Goal: Task Accomplishment & Management: Complete application form

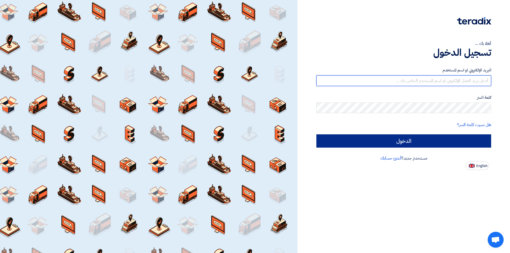
type input "[EMAIL_ADDRESS][DOMAIN_NAME]"
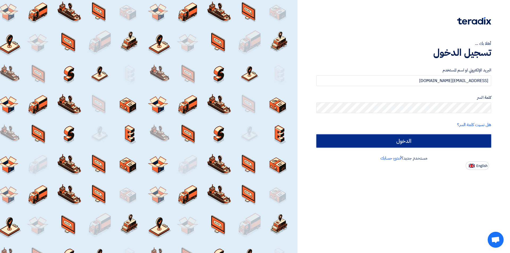
click at [450, 139] on input "الدخول" at bounding box center [404, 140] width 175 height 13
type input "Sign in"
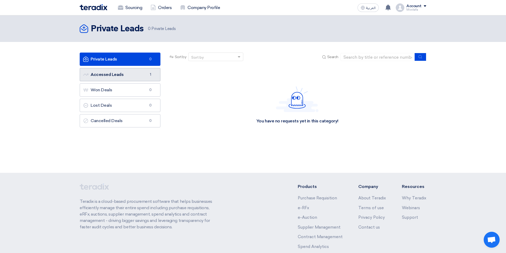
click at [133, 73] on link "Accessed Leads Accessed Leads 1" at bounding box center [120, 74] width 81 height 13
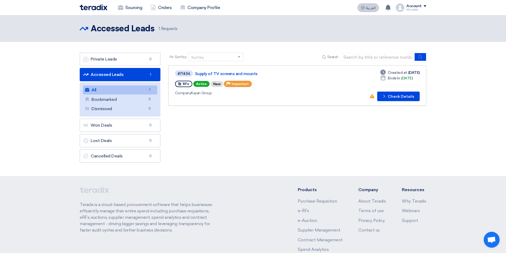
click at [376, 7] on button "العربية ع" at bounding box center [368, 7] width 21 height 9
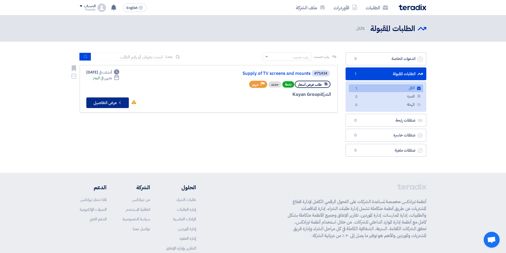
click at [96, 102] on button "Check details عرض التفاصيل" at bounding box center [107, 103] width 43 height 11
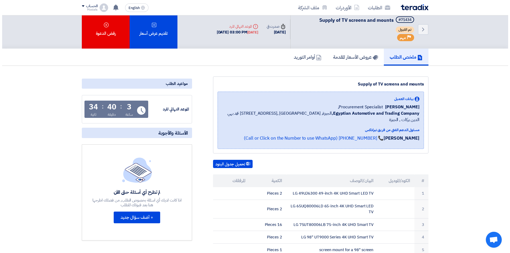
scroll to position [4, 0]
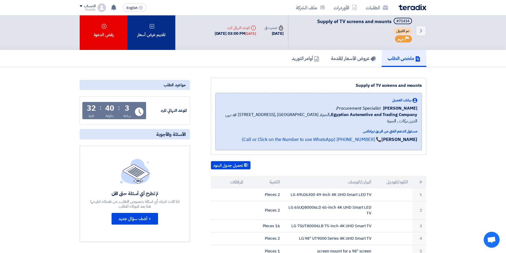
click at [155, 29] on div "تقديم عرض أسعار" at bounding box center [152, 30] width 48 height 39
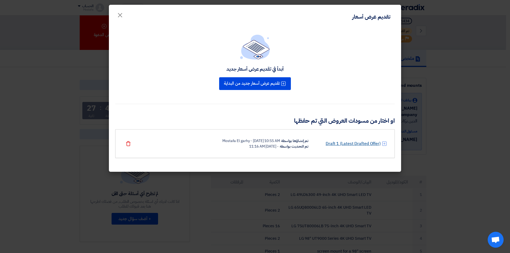
click at [343, 144] on link "Draft 1 (Latest Drafted Offer)" at bounding box center [353, 144] width 55 height 6
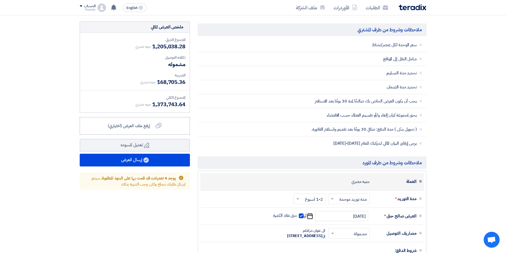
scroll to position [452, 0]
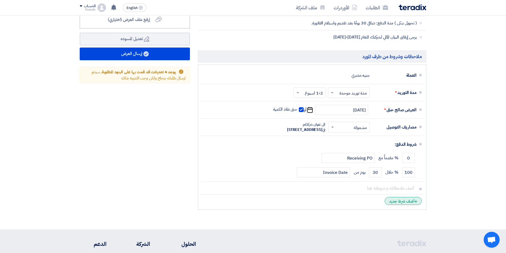
click at [412, 205] on div "+ أضف شرط جديد" at bounding box center [403, 201] width 37 height 8
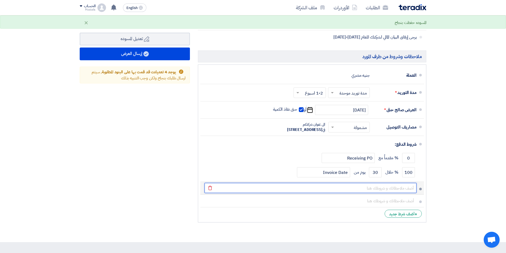
click at [406, 193] on input "text" at bounding box center [311, 188] width 212 height 10
type input "السعر غير شامل التركيب"
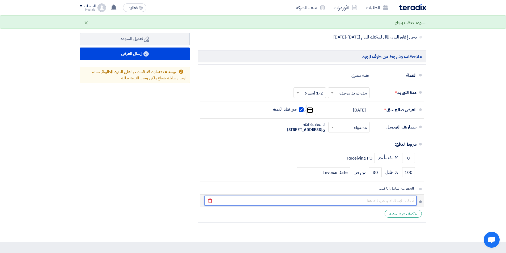
click at [396, 206] on input "text" at bounding box center [311, 201] width 212 height 10
type input "الضمان ضد عيوب الصناعة وليس سوء الاستخدام"
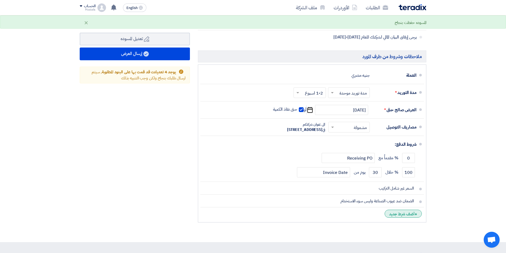
click at [407, 218] on div "+ أضف شرط جديد" at bounding box center [403, 214] width 37 height 8
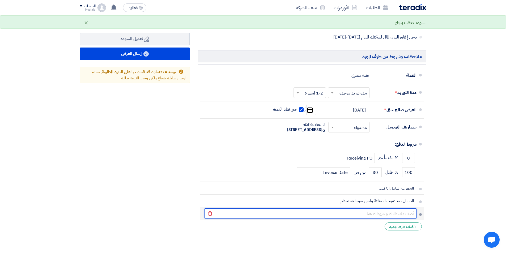
click at [408, 219] on input "text" at bounding box center [311, 214] width 212 height 10
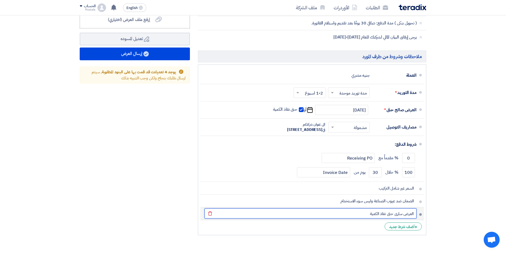
click at [393, 219] on input "العرض سارى حتى نفاذ الكمية" at bounding box center [311, 214] width 212 height 10
click at [363, 219] on input "العرض سارى حتى نفاذ الكمية" at bounding box center [311, 214] width 212 height 10
type input "العرض سارى حتى نفاذ الكمية"
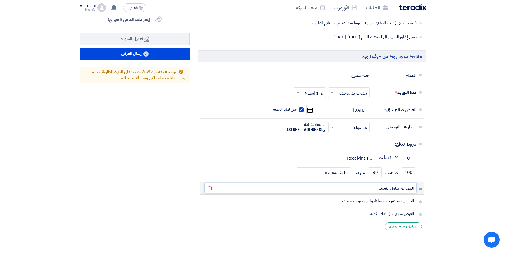
click at [404, 193] on input "السعر غير شامل التركيب" at bounding box center [311, 188] width 212 height 10
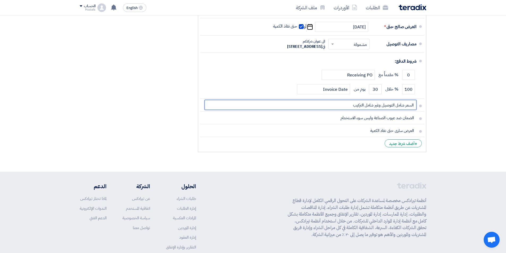
scroll to position [558, 0]
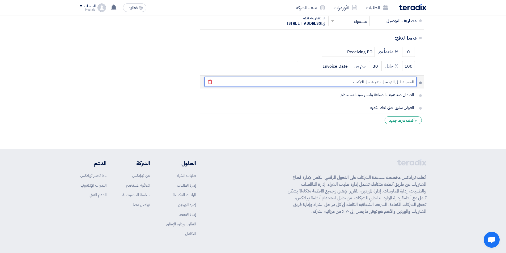
click at [411, 87] on input "السعر شامل التوصيل وغير شامل التركيب" at bounding box center [311, 82] width 212 height 10
type input "العرض المقدم شامل التوصيل وغير شامل التركيب"
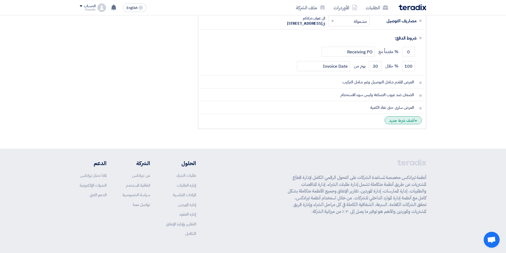
click at [410, 124] on div "+ أضف شرط جديد" at bounding box center [403, 120] width 37 height 8
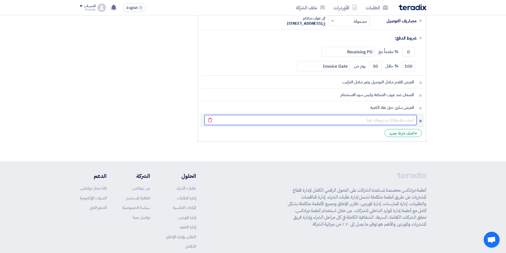
click at [403, 125] on input "text" at bounding box center [311, 120] width 212 height 10
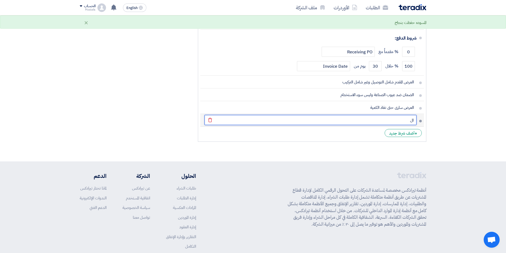
type input "ا"
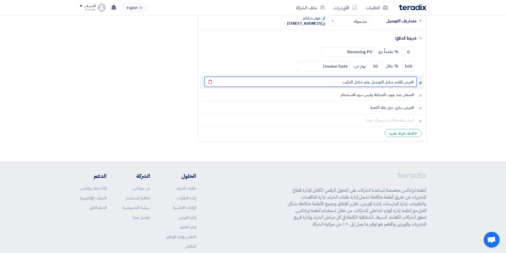
click at [370, 87] on input "العرض المقدم شامل التوصيل وغير شامل التركيب" at bounding box center [311, 82] width 212 height 10
click at [331, 87] on input "العرض المقدم شامل التوصيل فقط وغير شامل التركيب" at bounding box center [311, 82] width 212 height 10
type input "العرض المقدم شامل التوصيل فقط وغير شامل التركيب"
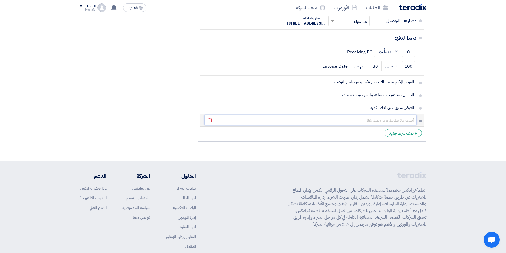
click at [391, 125] on input "text" at bounding box center [311, 120] width 212 height 10
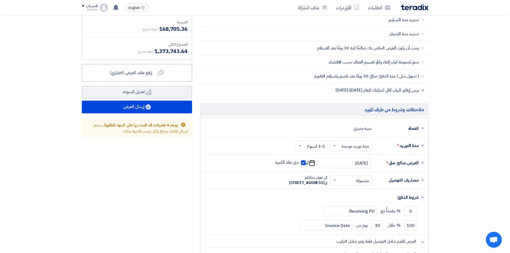
scroll to position [372, 0]
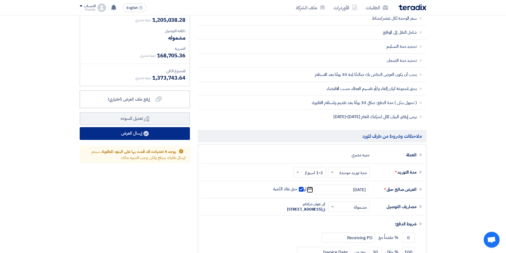
type input "الشاشات الموردة تشمل الريموت وكابل الباور فقط"
click at [140, 132] on button "إرسال العرض" at bounding box center [135, 133] width 110 height 13
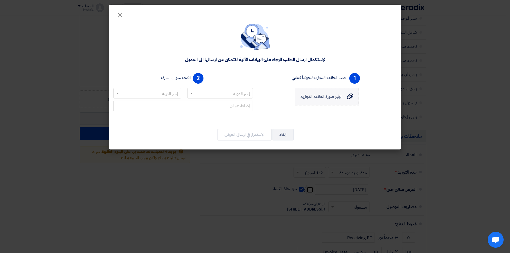
click at [332, 96] on span "ارفع صورة العلامة التجارية" at bounding box center [321, 97] width 41 height 6
click at [0, 0] on input "ارفع صورة العلامة التجارية ارفع صورة العلامة التجارية" at bounding box center [0, 0] width 0 height 0
click at [216, 91] on input "text" at bounding box center [223, 93] width 55 height 9
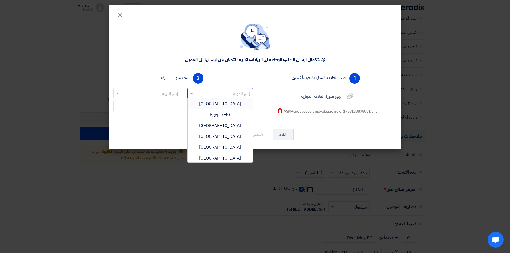
click at [223, 105] on span "[GEOGRAPHIC_DATA]" at bounding box center [220, 104] width 42 height 6
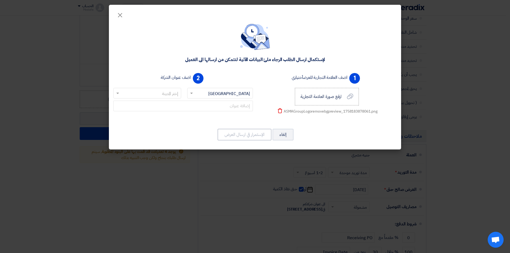
click at [163, 98] on ng-select "إختر المدينة" at bounding box center [147, 93] width 68 height 11
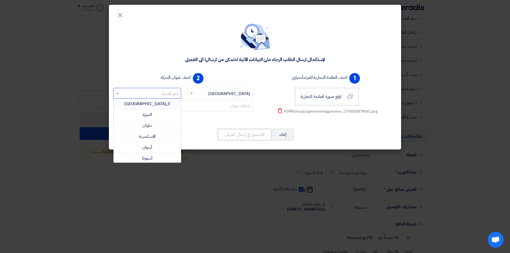
click at [164, 104] on div "ال[GEOGRAPHIC_DATA]" at bounding box center [147, 104] width 67 height 11
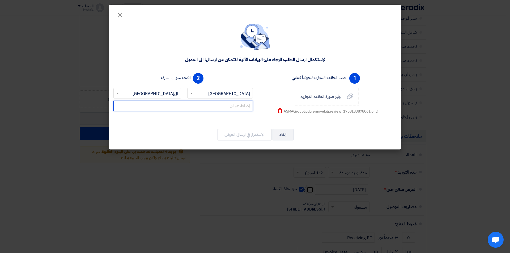
click at [224, 105] on input "text" at bounding box center [183, 106] width 140 height 11
paste input "Al-Andalus, Southern [STREET_ADDRESS]"
click at [126, 106] on input "Al-Andalus, Southern [STREET_ADDRESS]" at bounding box center [183, 106] width 140 height 11
click at [250, 106] on input "Al-Andalus, Southern [STREET_ADDRESS]" at bounding box center [183, 106] width 140 height 11
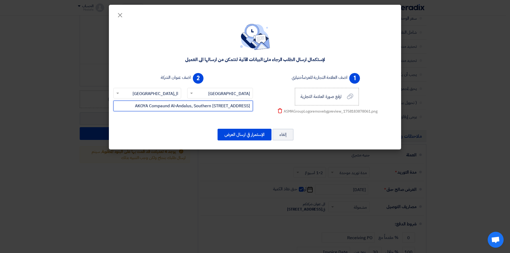
click at [122, 106] on input "AKOYA Compaund Al-Andalus, Southern [STREET_ADDRESS]" at bounding box center [183, 106] width 140 height 11
type input "[PERSON_NAME], [GEOGRAPHIC_DATA], Southern [STREET_ADDRESS]"
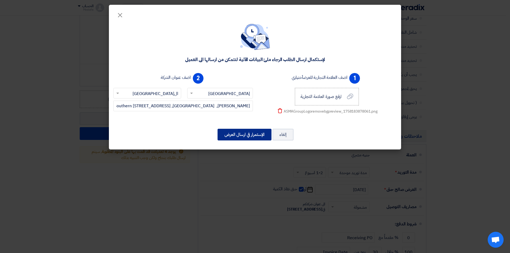
click at [259, 133] on button "الإستمرار في ارسال العرض" at bounding box center [245, 135] width 54 height 12
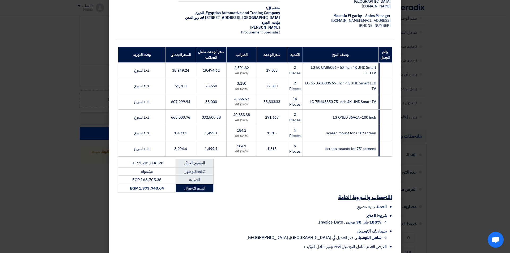
scroll to position [96, 0]
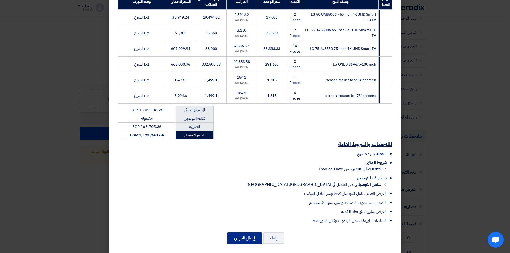
click at [246, 233] on button "إرسال العرض" at bounding box center [244, 239] width 35 height 12
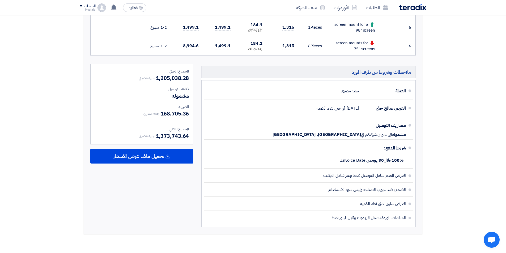
scroll to position [292, 0]
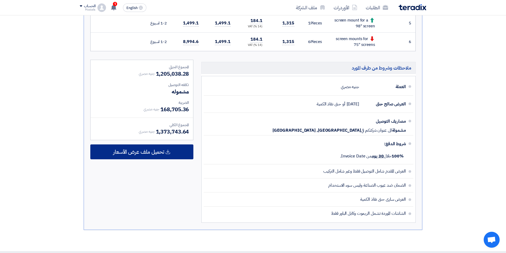
click at [140, 151] on span "تحميل ملف عرض الأسعار" at bounding box center [138, 152] width 51 height 5
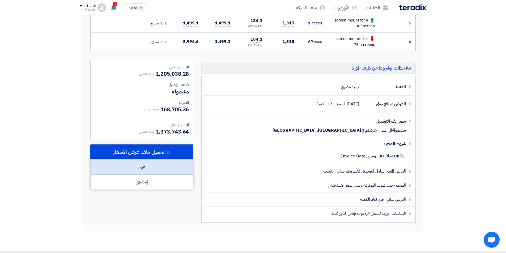
click at [138, 165] on div "عربي" at bounding box center [142, 167] width 103 height 15
